Goal: Task Accomplishment & Management: Complete application form

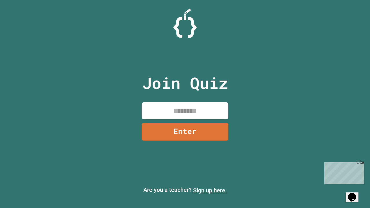
click at [210, 190] on link "Sign up here." at bounding box center [210, 190] width 34 height 7
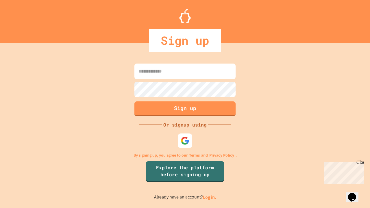
click at [210, 197] on link "Log in." at bounding box center [209, 197] width 13 height 6
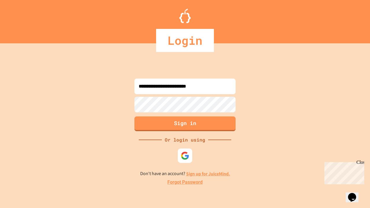
type input "**********"
